Goal: Transaction & Acquisition: Purchase product/service

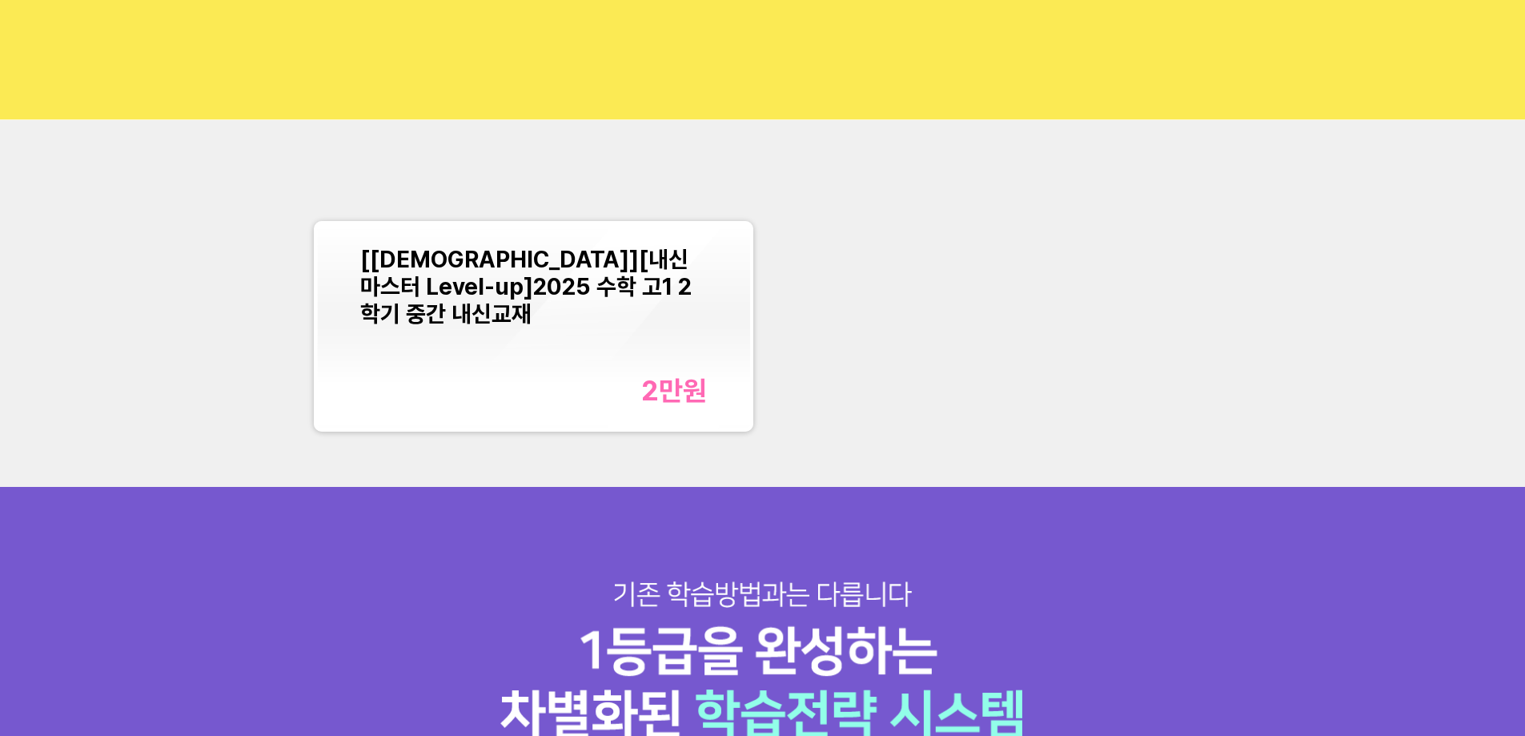
scroll to position [344, 0]
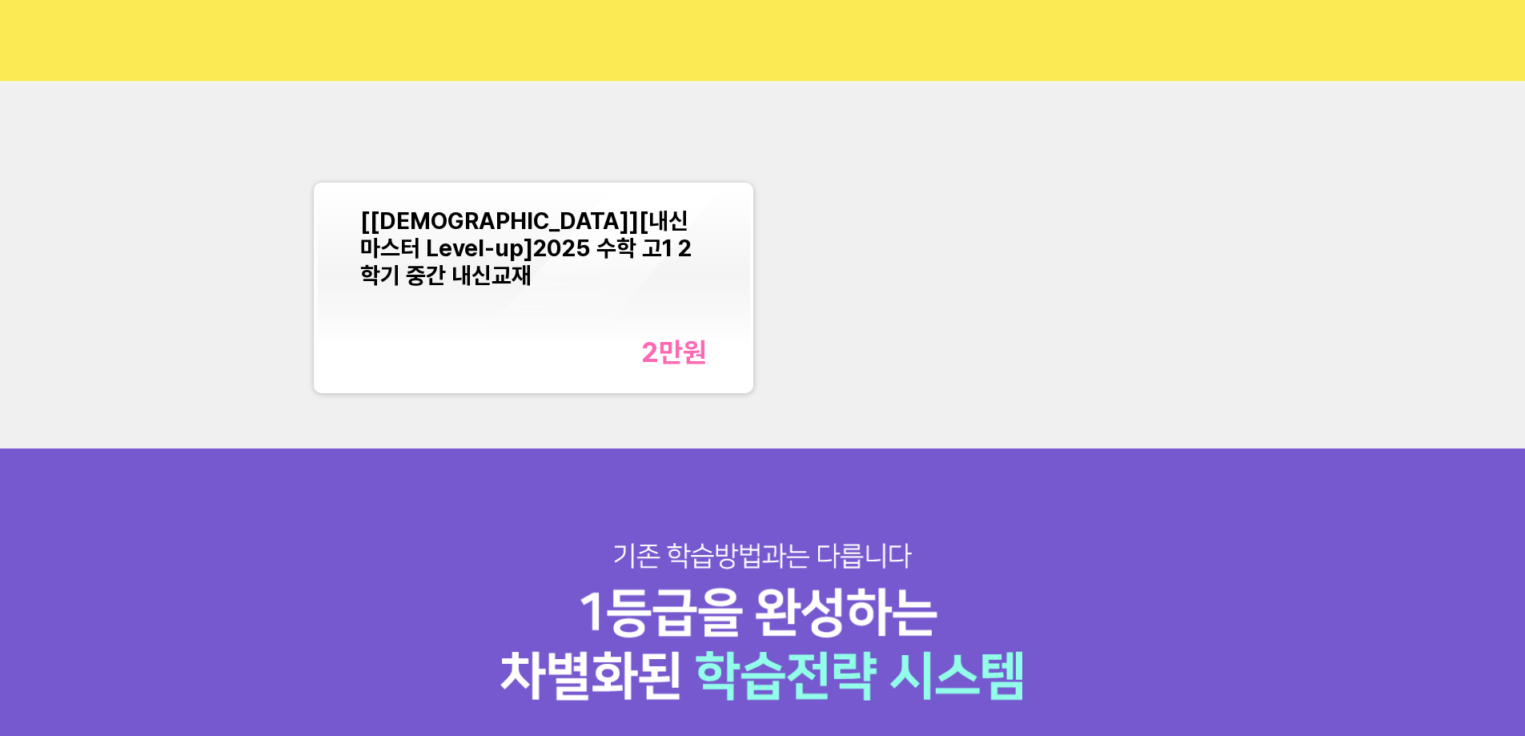
click at [683, 351] on div "2만 원" at bounding box center [674, 351] width 66 height 33
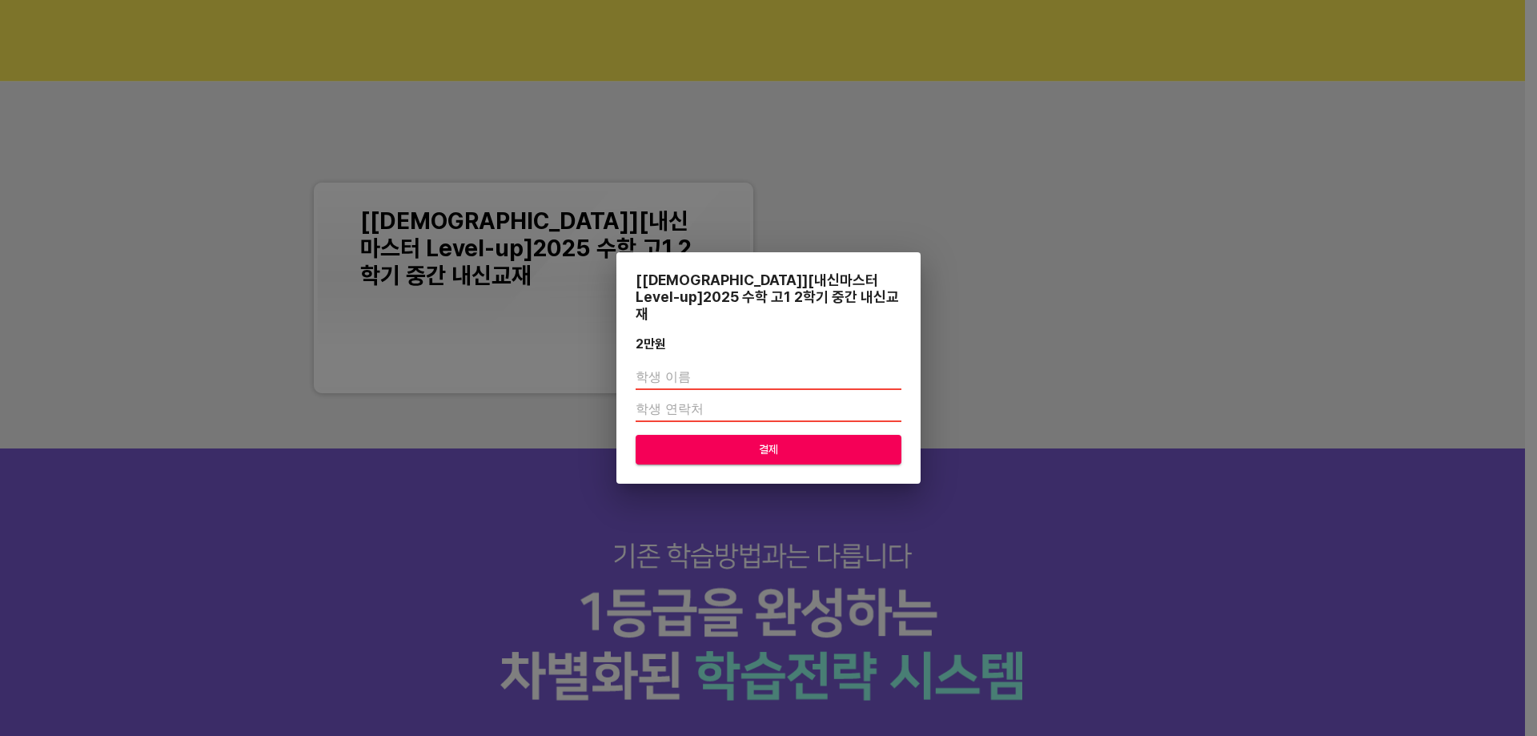
click at [686, 374] on input "text" at bounding box center [768, 377] width 266 height 26
type input "a"
type input "문예완"
click at [657, 396] on input "number" at bounding box center [768, 409] width 266 height 26
type input "01091317048"
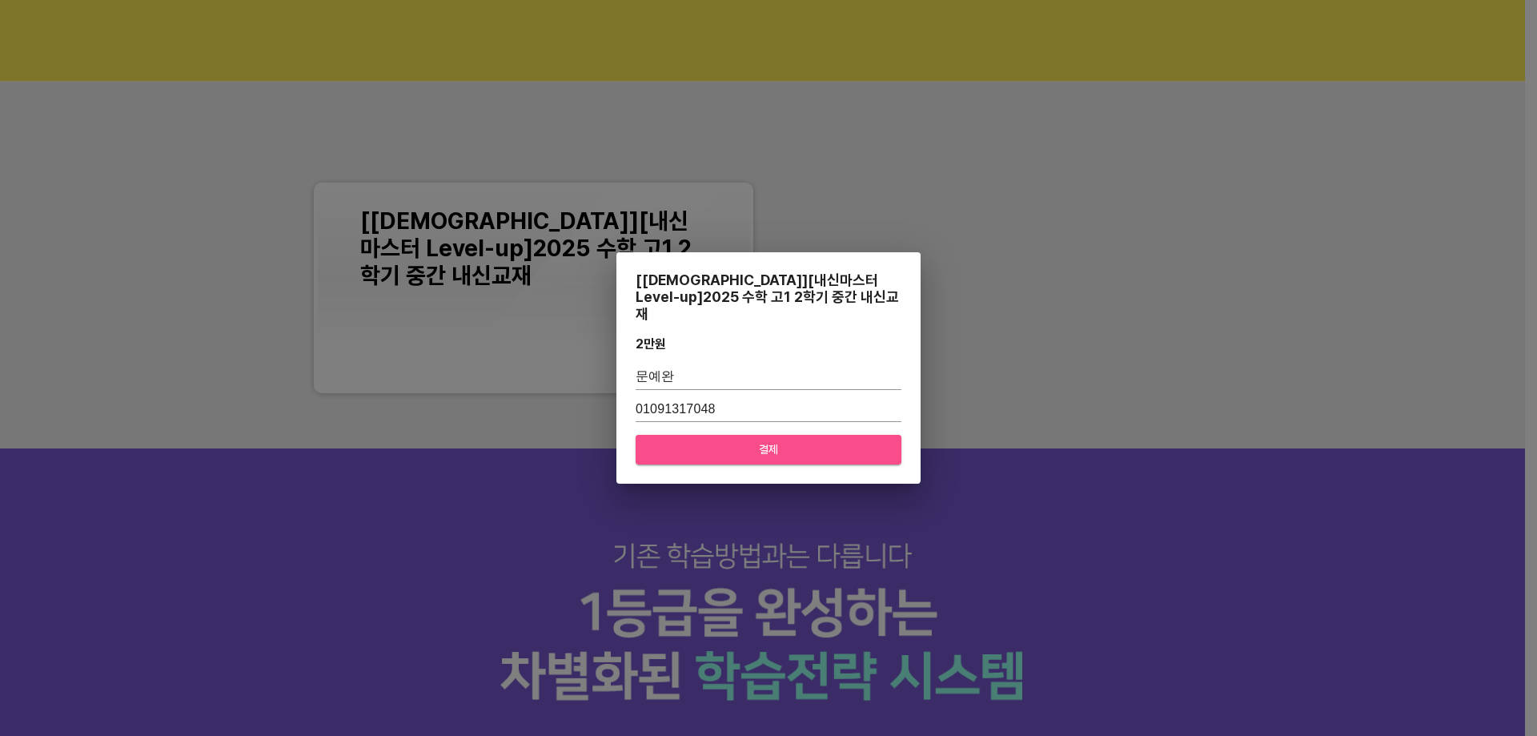
click at [708, 441] on span "결제" at bounding box center [768, 449] width 240 height 20
